Goal: Task Accomplishment & Management: Use online tool/utility

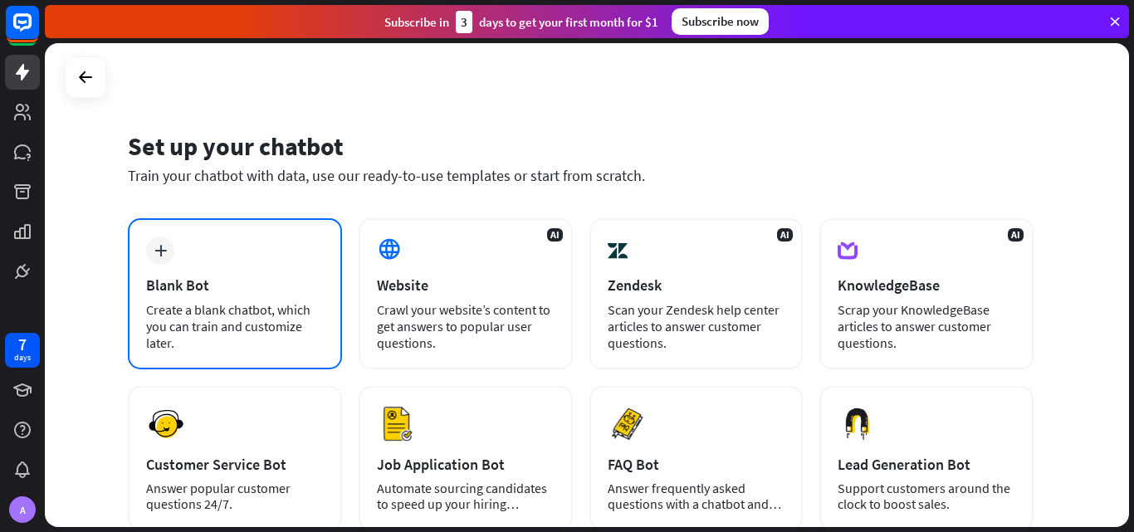
click at [212, 279] on div "Blank Bot" at bounding box center [235, 285] width 178 height 19
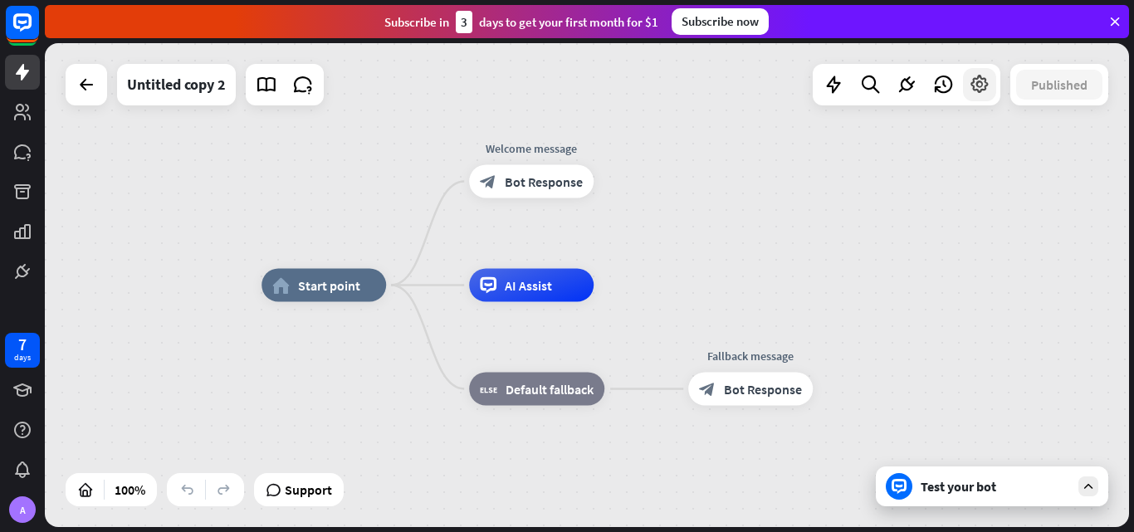
click at [980, 95] on icon at bounding box center [980, 85] width 22 height 22
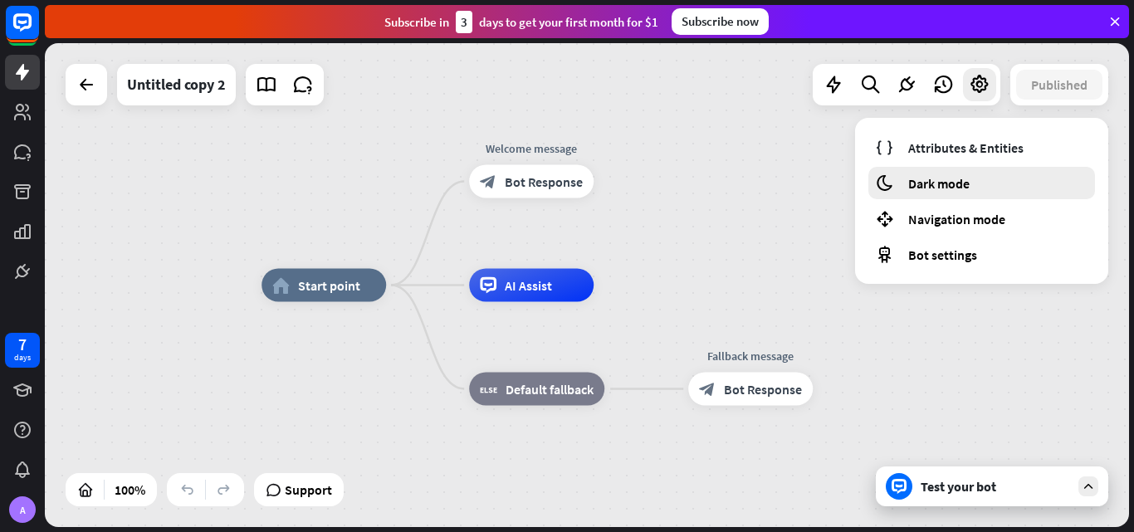
click at [959, 185] on span "Dark mode" at bounding box center [938, 183] width 61 height 17
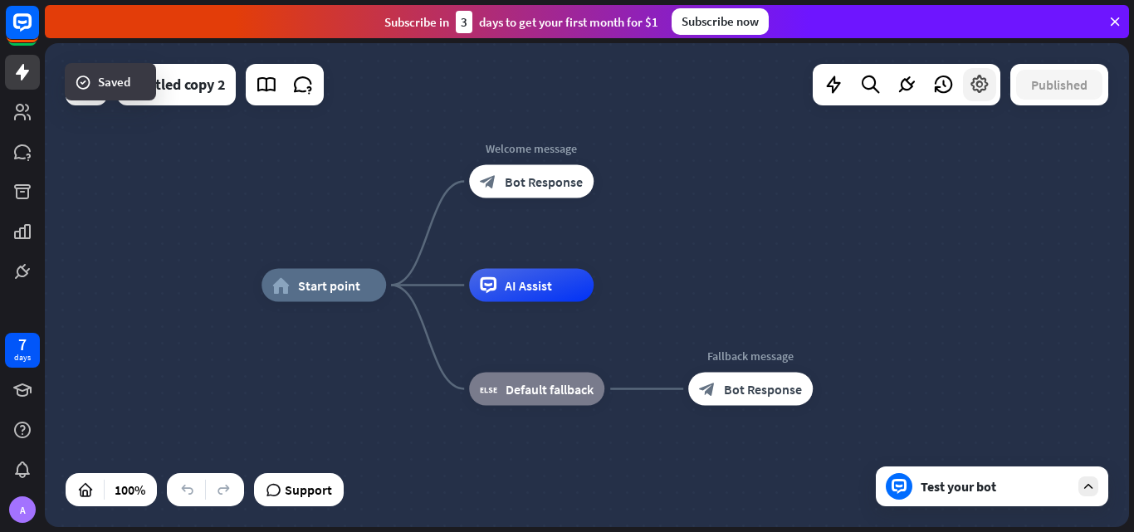
click at [970, 81] on icon at bounding box center [980, 85] width 22 height 22
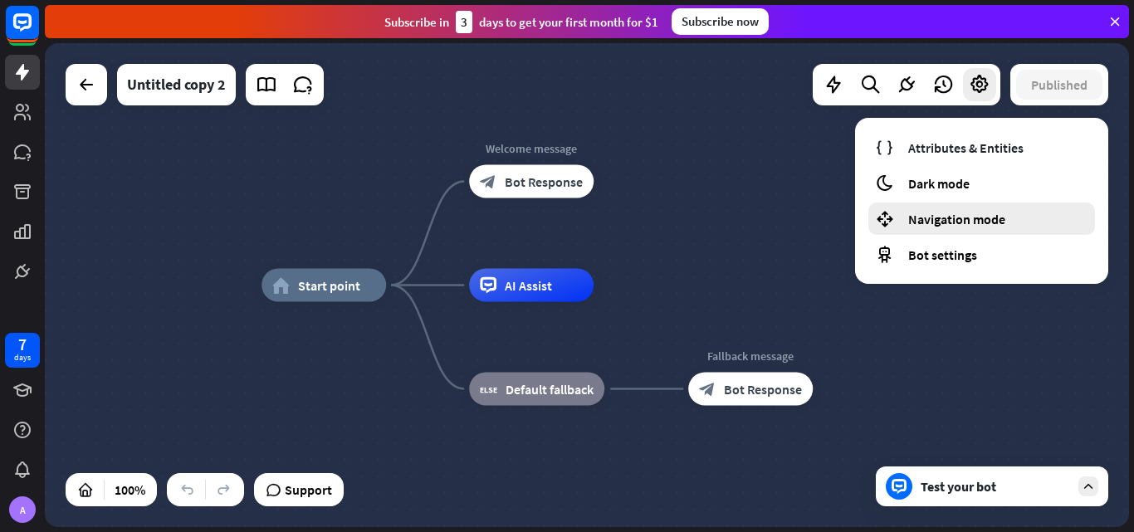
click at [952, 215] on span "Navigation mode" at bounding box center [956, 219] width 97 height 17
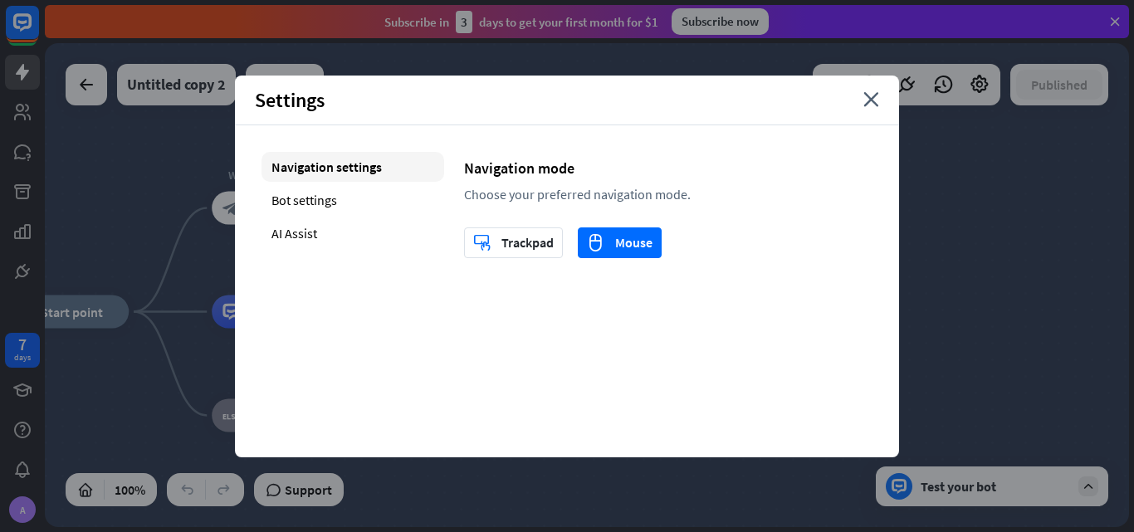
drag, startPoint x: 952, startPoint y: 215, endPoint x: 667, endPoint y: 244, distance: 286.1
click at [667, 244] on div "home_2 Start point Welcome message block_bot_response Bot Response AI Assist bl…" at bounding box center [587, 285] width 1084 height 484
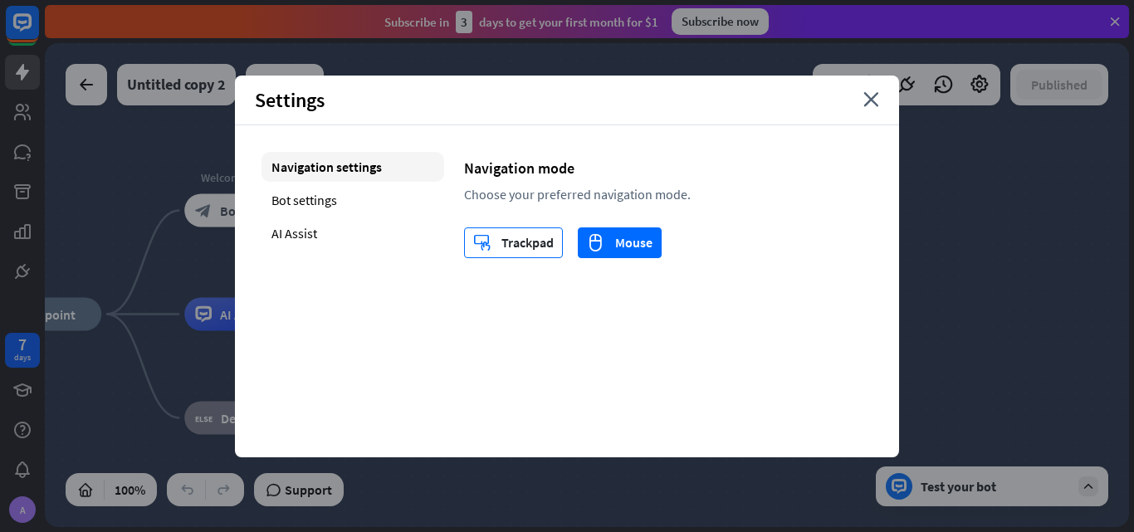
click at [466, 238] on button "trackpad Trackpad" at bounding box center [513, 242] width 99 height 31
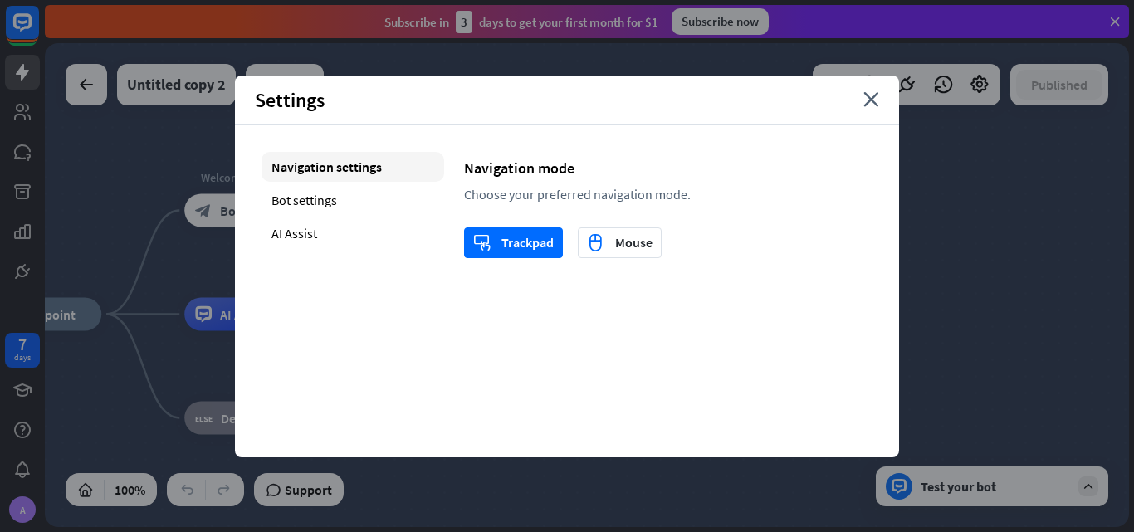
click at [865, 111] on div "Settings close" at bounding box center [567, 101] width 664 height 50
click at [866, 100] on icon "close" at bounding box center [871, 99] width 16 height 15
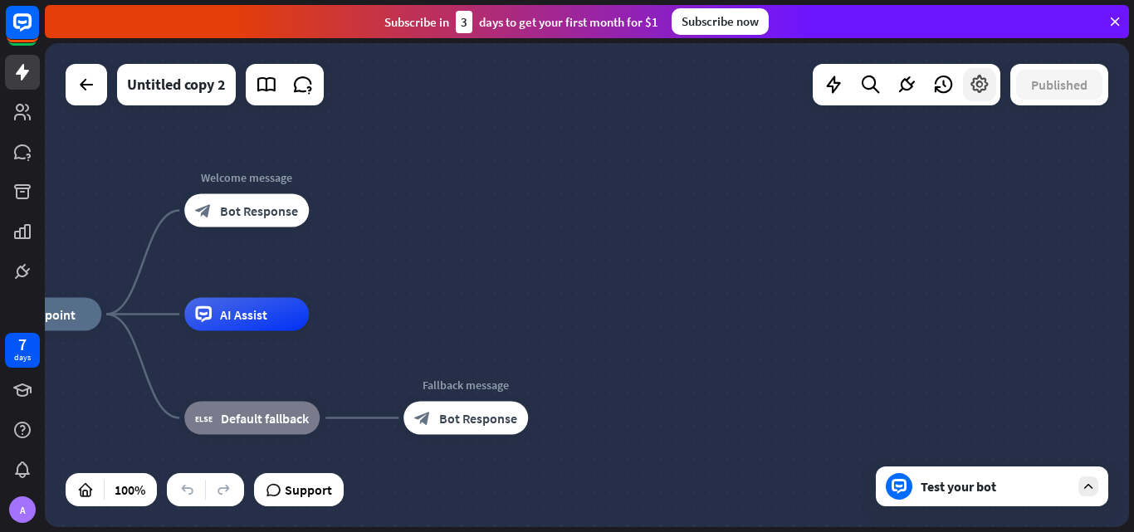
click at [971, 94] on icon at bounding box center [980, 85] width 22 height 22
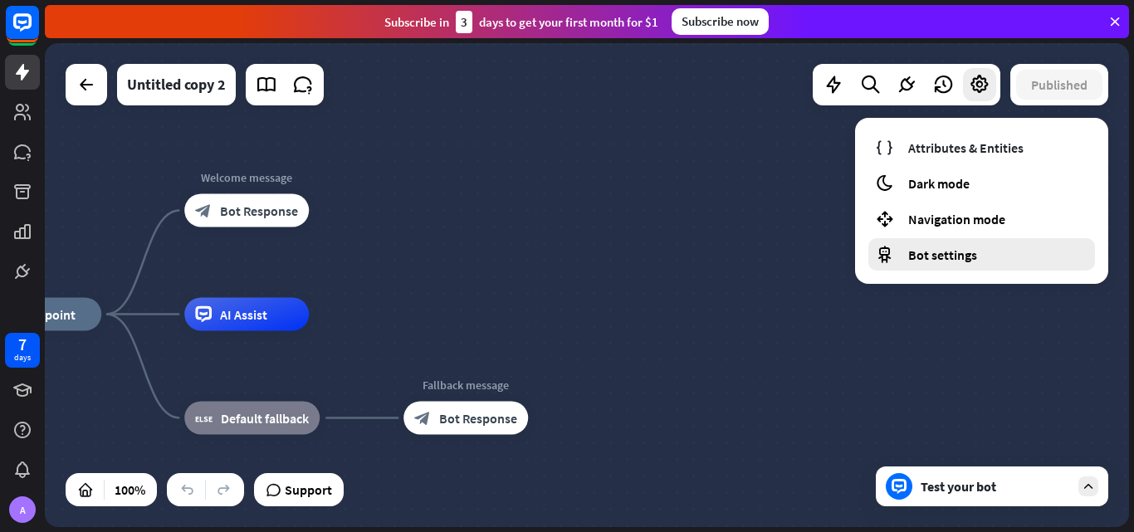
click at [940, 251] on span "Bot settings" at bounding box center [942, 254] width 69 height 17
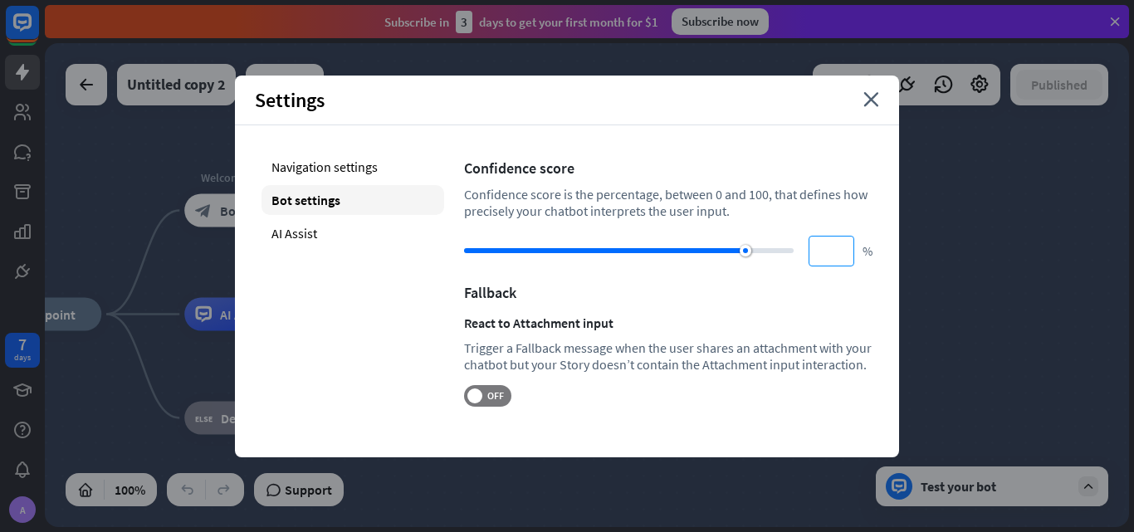
type input "***"
drag, startPoint x: 683, startPoint y: 251, endPoint x: 866, endPoint y: 251, distance: 183.4
click at [866, 251] on div "*** %" at bounding box center [668, 251] width 408 height 31
click at [496, 393] on span "OFF" at bounding box center [495, 395] width 26 height 13
click at [866, 110] on div "Settings close" at bounding box center [567, 101] width 664 height 50
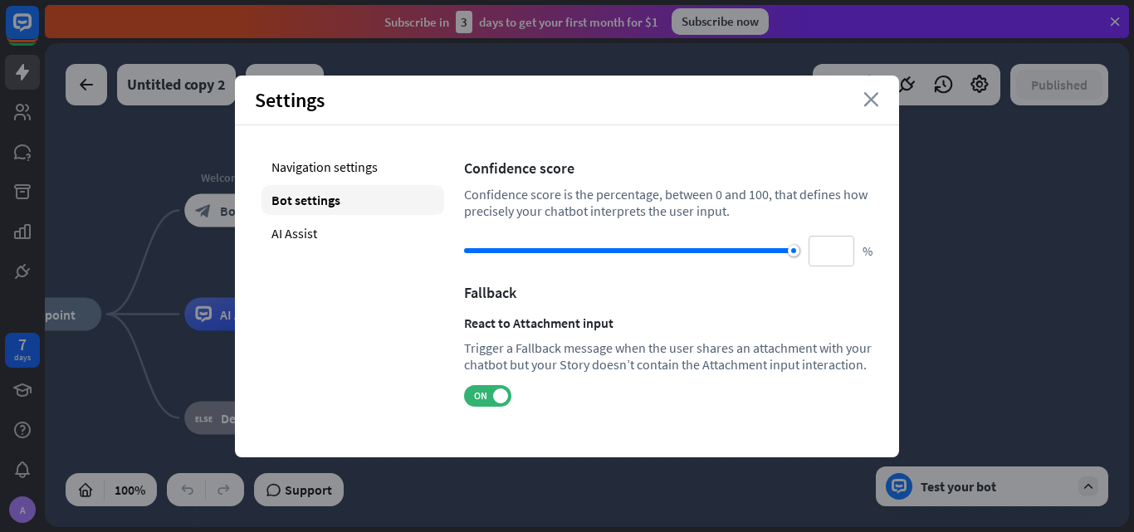
click at [866, 105] on icon "close" at bounding box center [871, 99] width 16 height 15
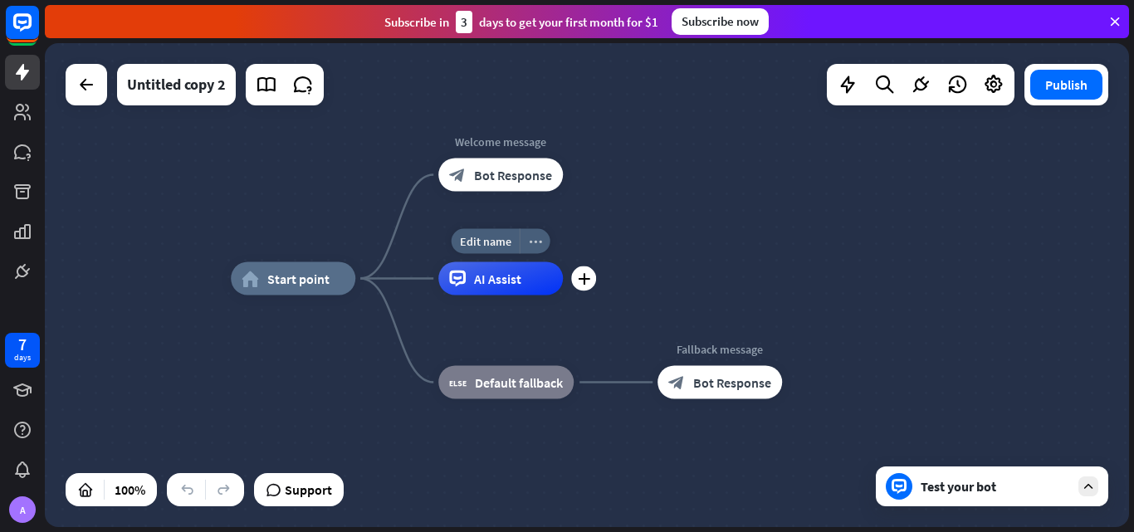
click at [536, 237] on icon "more_horiz" at bounding box center [535, 241] width 13 height 12
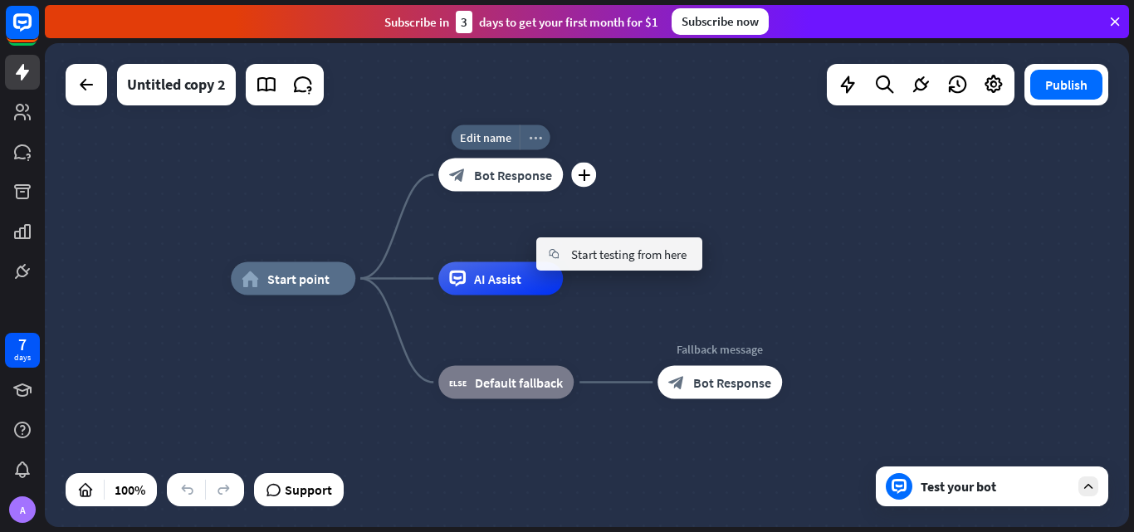
click at [531, 147] on div "more_horiz" at bounding box center [535, 137] width 31 height 25
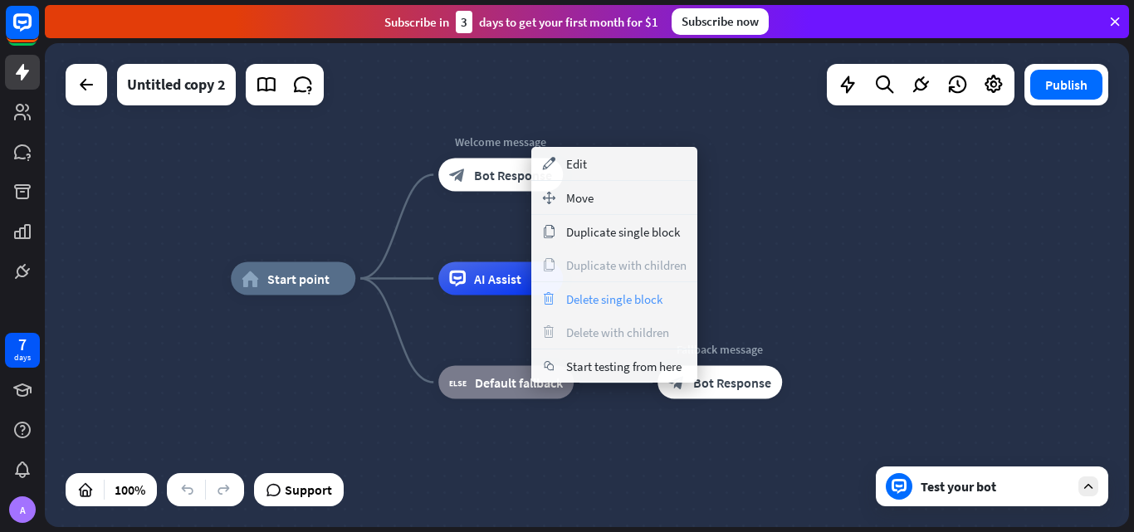
click at [622, 305] on span "Delete single block" at bounding box center [614, 299] width 96 height 16
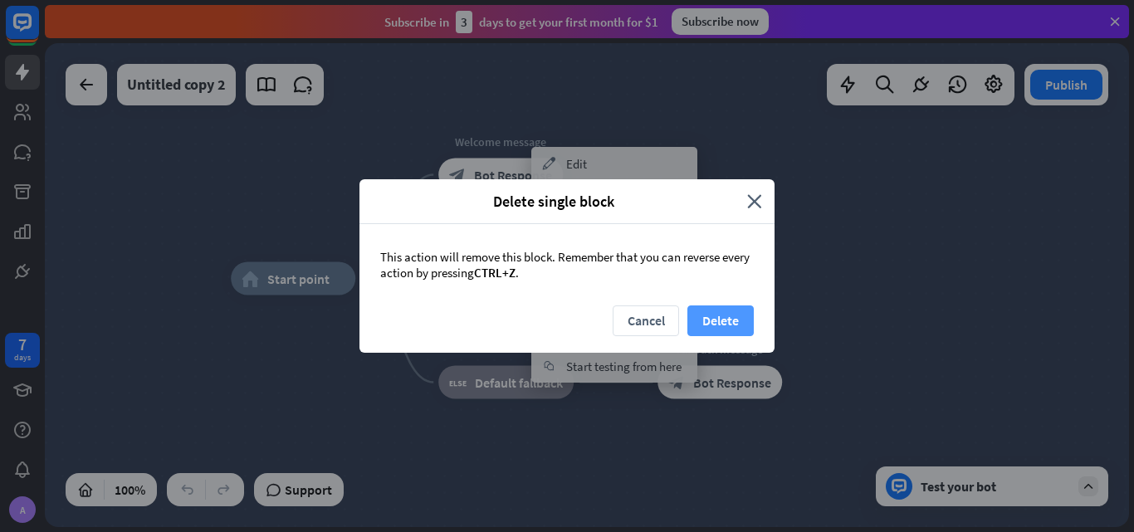
click at [719, 308] on button "Delete" at bounding box center [720, 320] width 66 height 31
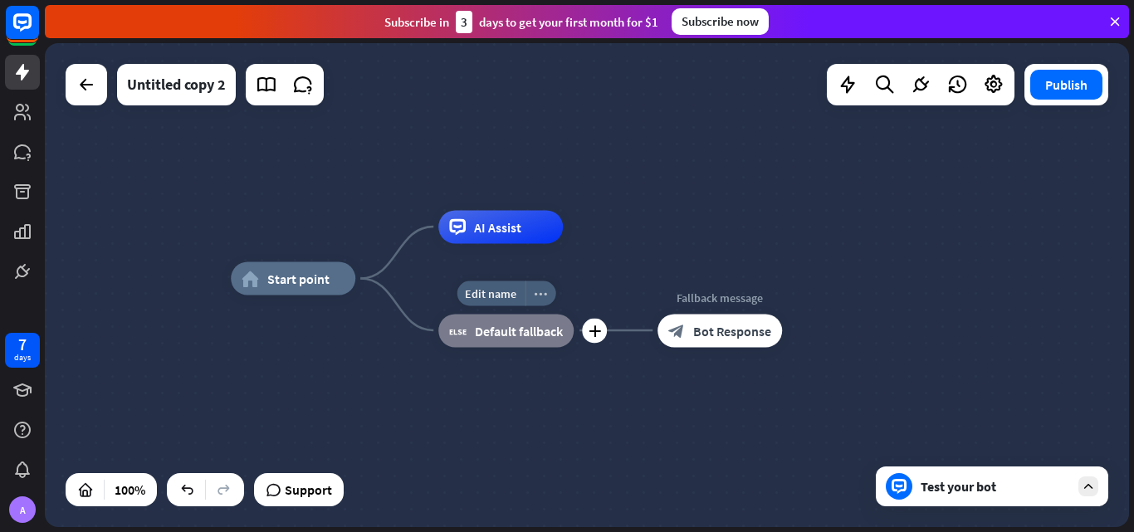
click at [540, 294] on icon "more_horiz" at bounding box center [540, 293] width 13 height 12
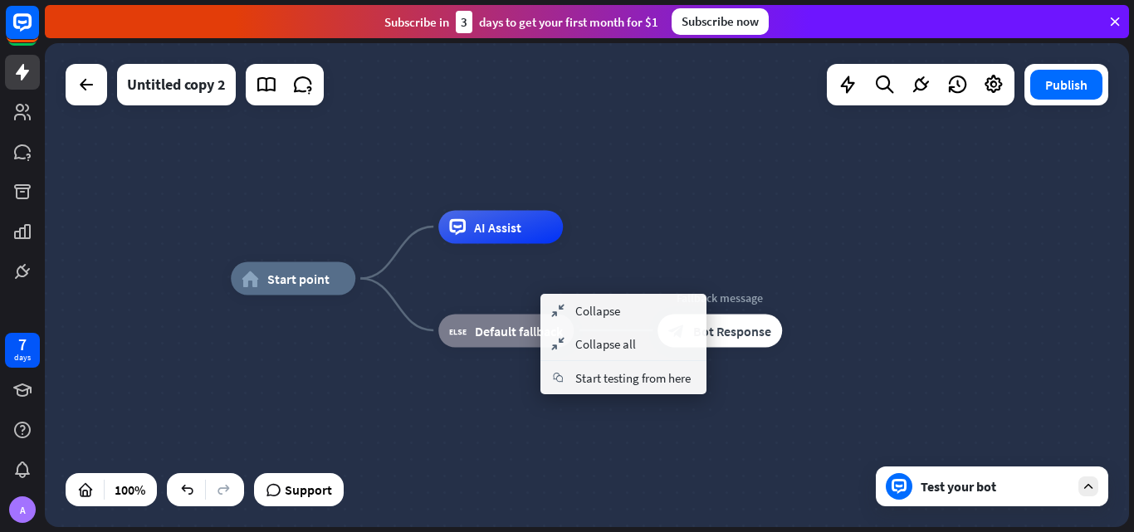
click at [589, 412] on div "home_2 Start point AI Assist block_fallback Default fallback Fallback message b…" at bounding box center [773, 521] width 1084 height 484
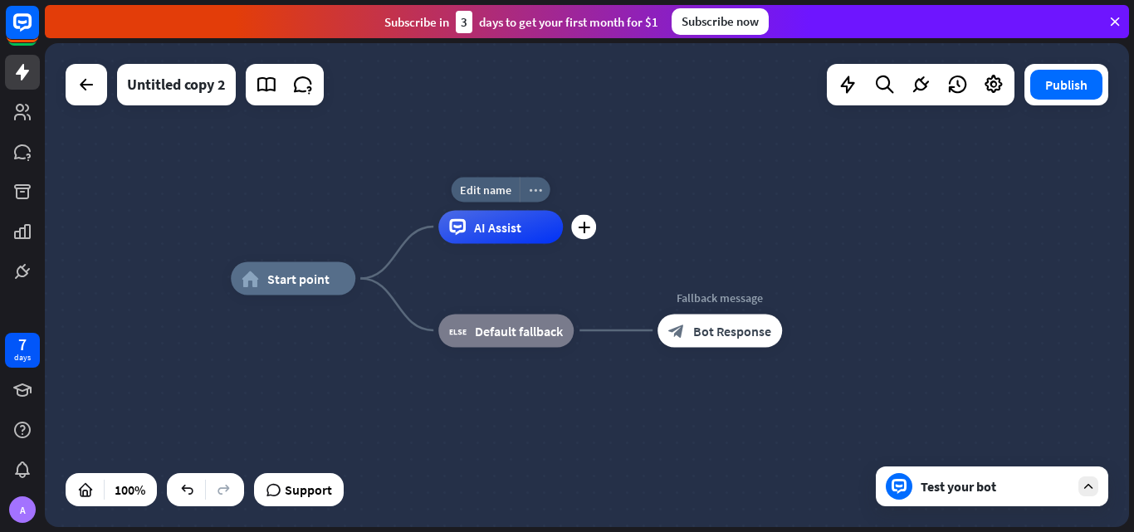
click at [533, 193] on icon "more_horiz" at bounding box center [535, 189] width 13 height 12
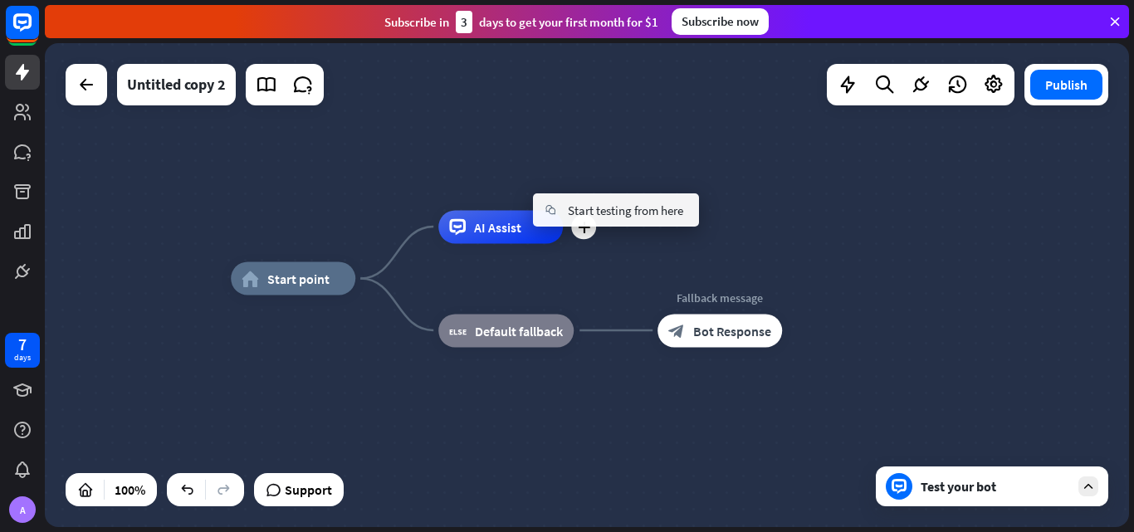
click at [561, 243] on div "plus AI Assist" at bounding box center [500, 226] width 124 height 33
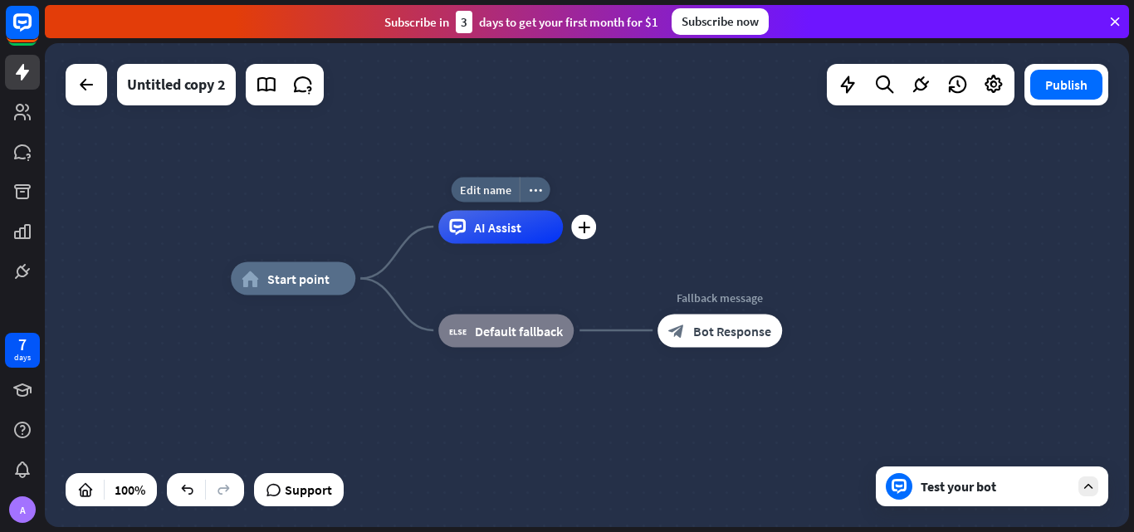
click at [501, 243] on div "AI Assist" at bounding box center [500, 226] width 124 height 33
